Goal: Information Seeking & Learning: Compare options

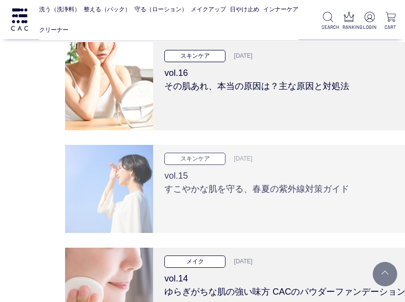
scroll to position [3521, 0]
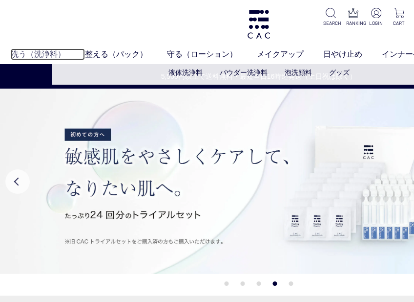
click at [34, 54] on link "洗う（洗浄料）" at bounding box center [48, 54] width 74 height 12
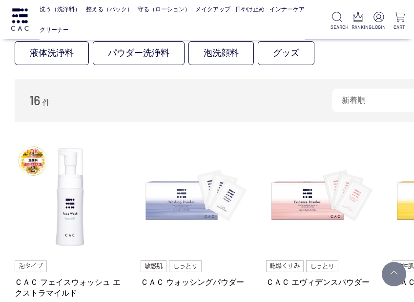
scroll to position [147, 0]
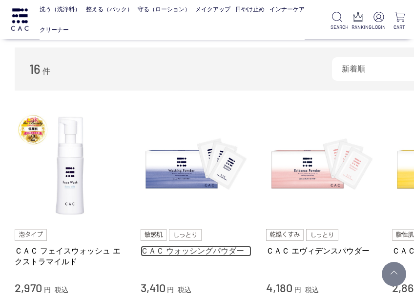
click at [154, 250] on link "ＣＡＣ ウォッシングパウダー" at bounding box center [196, 250] width 111 height 10
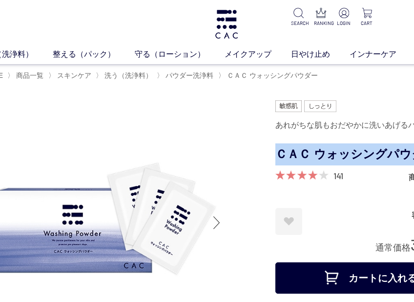
scroll to position [0, 104]
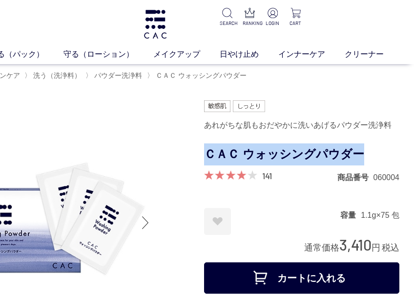
drag, startPoint x: 308, startPoint y: 152, endPoint x: 360, endPoint y: 151, distance: 52.3
click at [360, 151] on h1 "ＣＡＣ ウォッシングパウダー" at bounding box center [302, 154] width 196 height 22
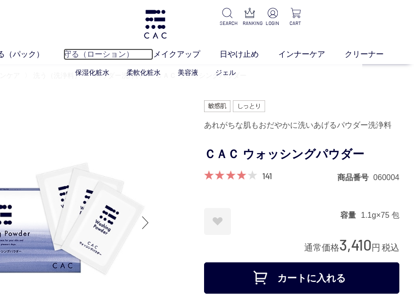
click at [98, 54] on link "守る（ローション）" at bounding box center [109, 54] width 90 height 12
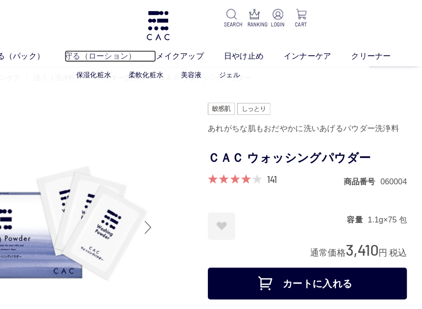
scroll to position [0, 96]
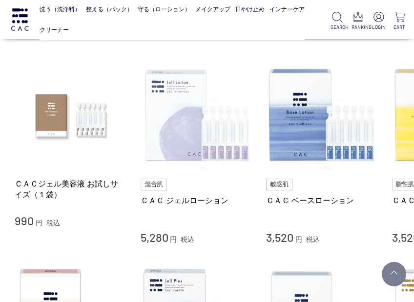
scroll to position [196, 0]
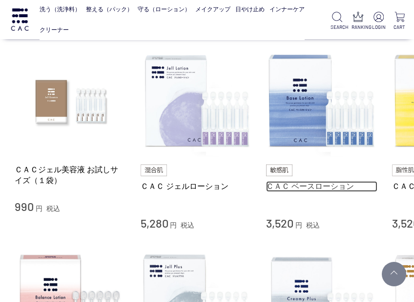
click at [312, 185] on link "ＣＡＣ ベースローション" at bounding box center [321, 186] width 111 height 10
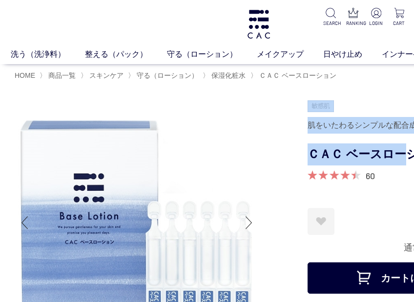
scroll to position [0, 104]
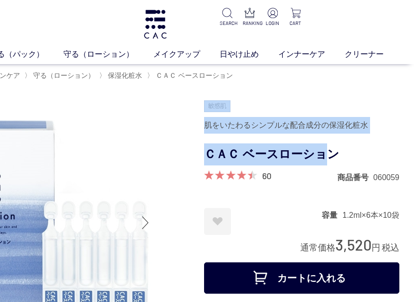
drag, startPoint x: 307, startPoint y: 153, endPoint x: 320, endPoint y: 163, distance: 16.0
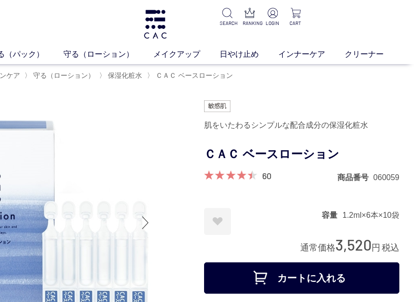
drag, startPoint x: 320, startPoint y: 163, endPoint x: 291, endPoint y: 173, distance: 30.6
click at [291, 173] on div "60 商品番号 060059" at bounding box center [302, 176] width 196 height 12
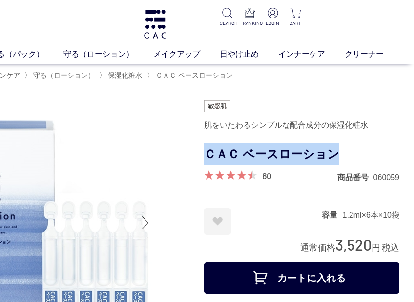
drag, startPoint x: 206, startPoint y: 156, endPoint x: 338, endPoint y: 155, distance: 132.5
click at [338, 155] on h1 "ＣＡＣ ベースローション" at bounding box center [302, 154] width 196 height 22
drag, startPoint x: 338, startPoint y: 155, endPoint x: 317, endPoint y: 154, distance: 21.0
copy h1 "ＣＡＣ ベースローション"
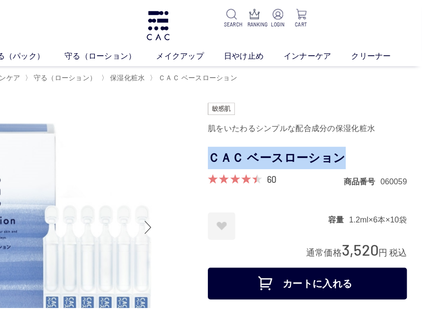
scroll to position [0, 0]
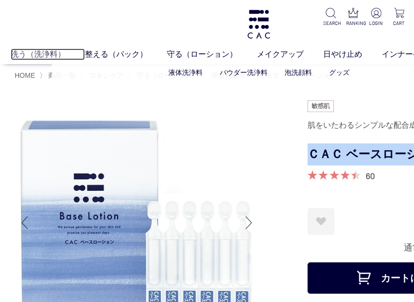
click at [33, 53] on link "洗う（洗浄料）" at bounding box center [48, 54] width 74 height 12
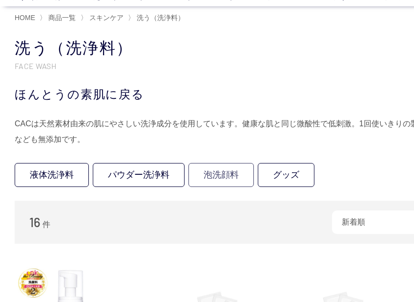
scroll to position [147, 0]
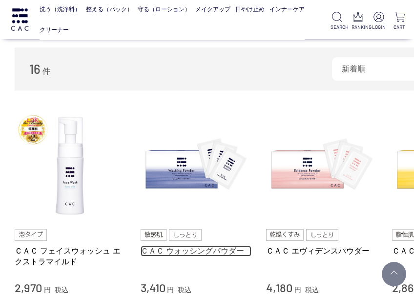
click at [189, 251] on link "ＣＡＣ ウォッシングパウダー" at bounding box center [196, 250] width 111 height 10
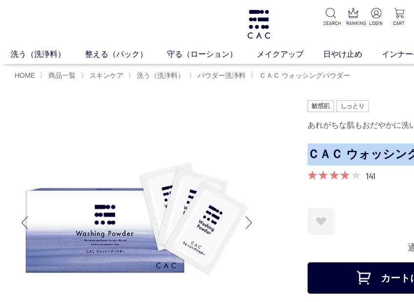
scroll to position [0, 104]
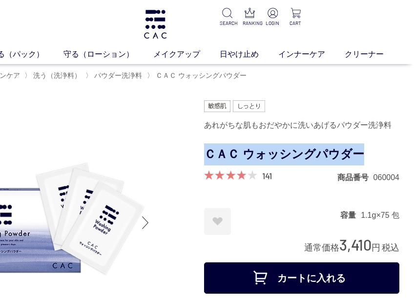
drag, startPoint x: 310, startPoint y: 153, endPoint x: 396, endPoint y: 151, distance: 85.6
click at [396, 151] on h1 "ＣＡＣ ウォッシングパウダー" at bounding box center [302, 154] width 196 height 22
drag, startPoint x: 395, startPoint y: 151, endPoint x: 321, endPoint y: 151, distance: 74.3
copy h1 "ＣＡＣ ウォッシングパウダー"
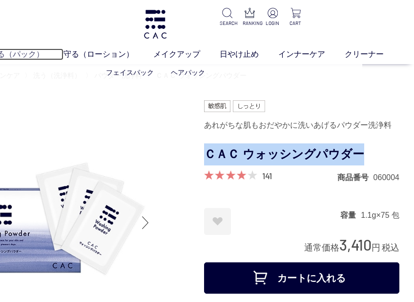
click at [15, 54] on link "整える（パック）" at bounding box center [22, 54] width 82 height 12
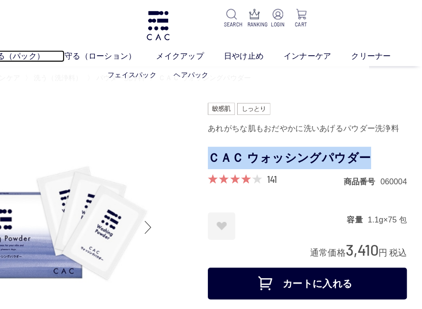
scroll to position [0, 96]
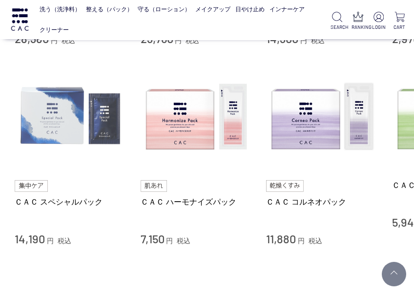
scroll to position [391, 0]
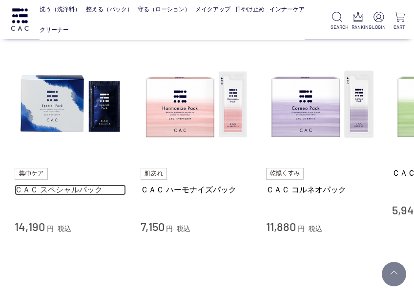
click at [29, 188] on link "ＣＡＣ スペシャルパック" at bounding box center [70, 189] width 111 height 10
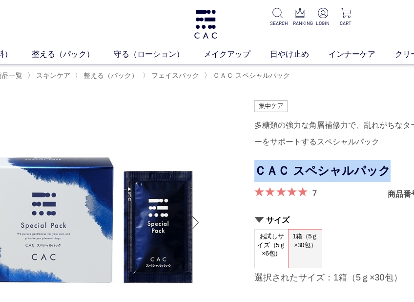
scroll to position [0, 104]
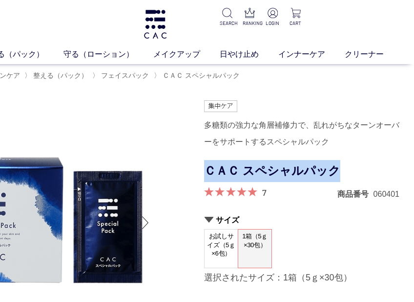
drag, startPoint x: 311, startPoint y: 169, endPoint x: 349, endPoint y: 172, distance: 38.2
click at [351, 171] on h1 "ＣＡＣ スペシャルパック" at bounding box center [302, 171] width 196 height 22
drag, startPoint x: 349, startPoint y: 172, endPoint x: 309, endPoint y: 169, distance: 39.7
copy h1 "ＣＡＣ スペシャルパック"
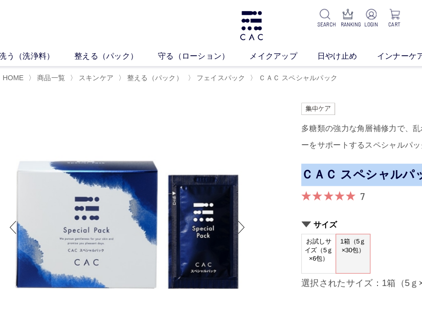
scroll to position [0, 0]
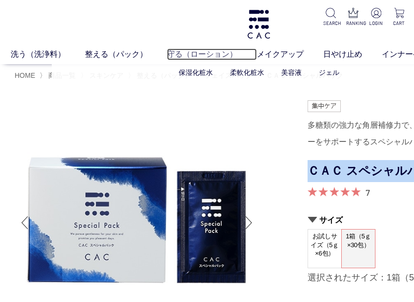
click at [180, 55] on link "守る（ローション）" at bounding box center [212, 54] width 90 height 12
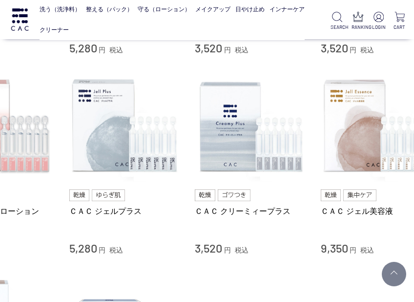
scroll to position [370, 91]
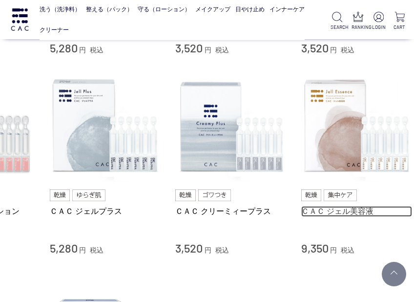
click at [328, 210] on link "ＣＡＣ ジェル美容液" at bounding box center [357, 211] width 111 height 10
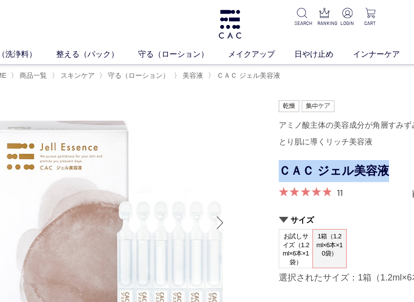
scroll to position [0, 104]
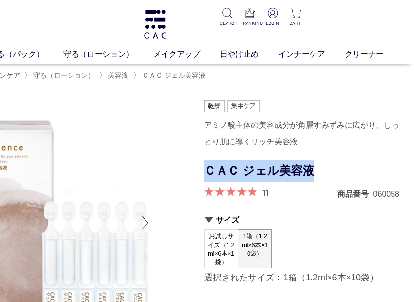
click at [311, 170] on h1 "ＣＡＣ ジェル美容液" at bounding box center [302, 171] width 196 height 22
drag, startPoint x: 311, startPoint y: 170, endPoint x: 303, endPoint y: 169, distance: 8.3
copy h1 "ＣＡＣ ジェル美容液"
